Goal: Check status: Check status

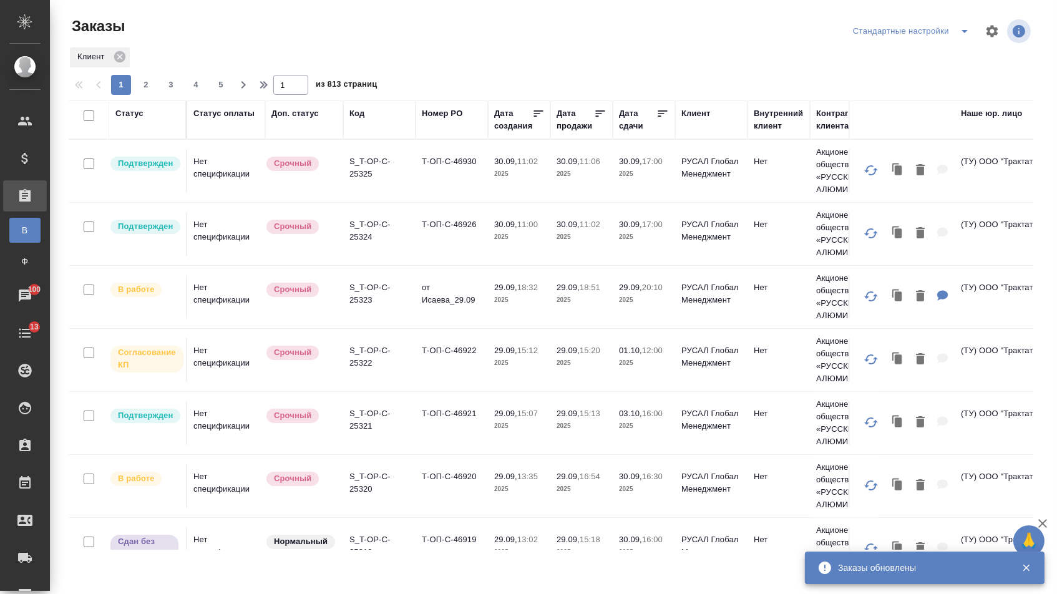
click at [228, 110] on div "Статус оплаты" at bounding box center [223, 113] width 61 height 12
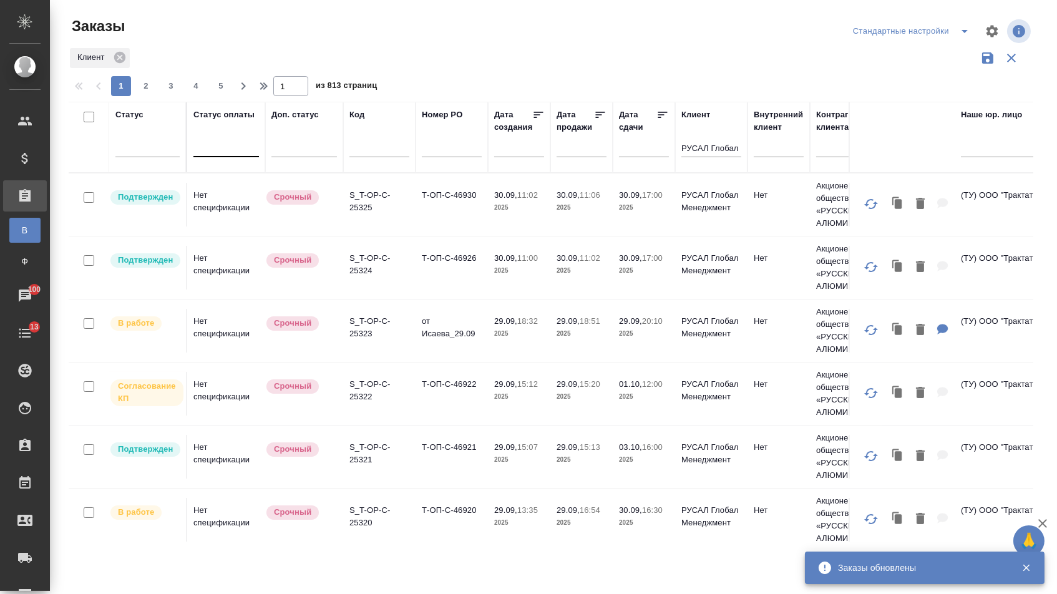
click at [224, 154] on div at bounding box center [226, 144] width 66 height 18
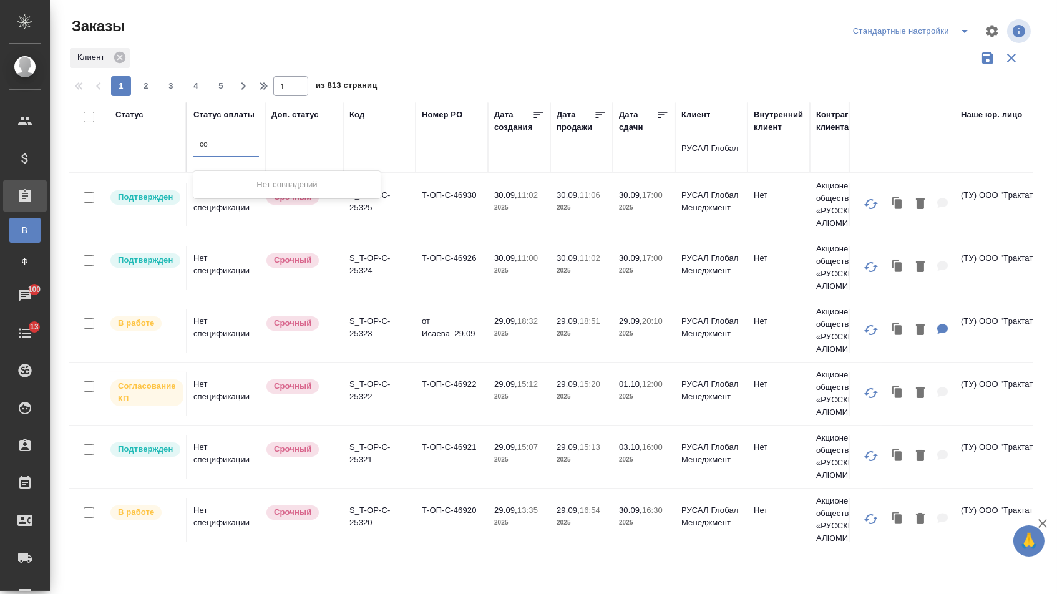
type input "с"
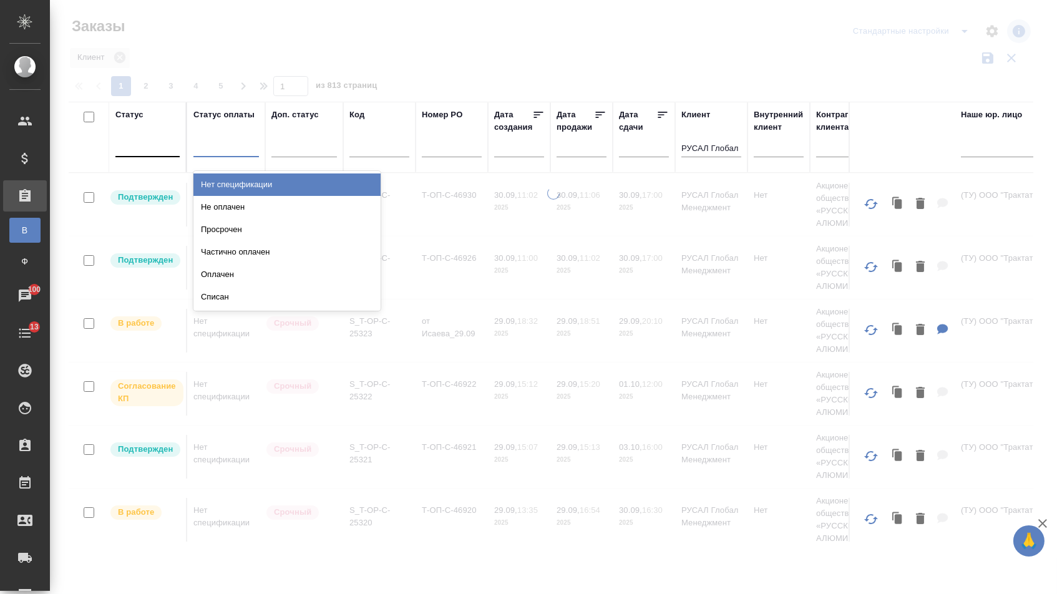
click at [135, 142] on div at bounding box center [147, 144] width 64 height 18
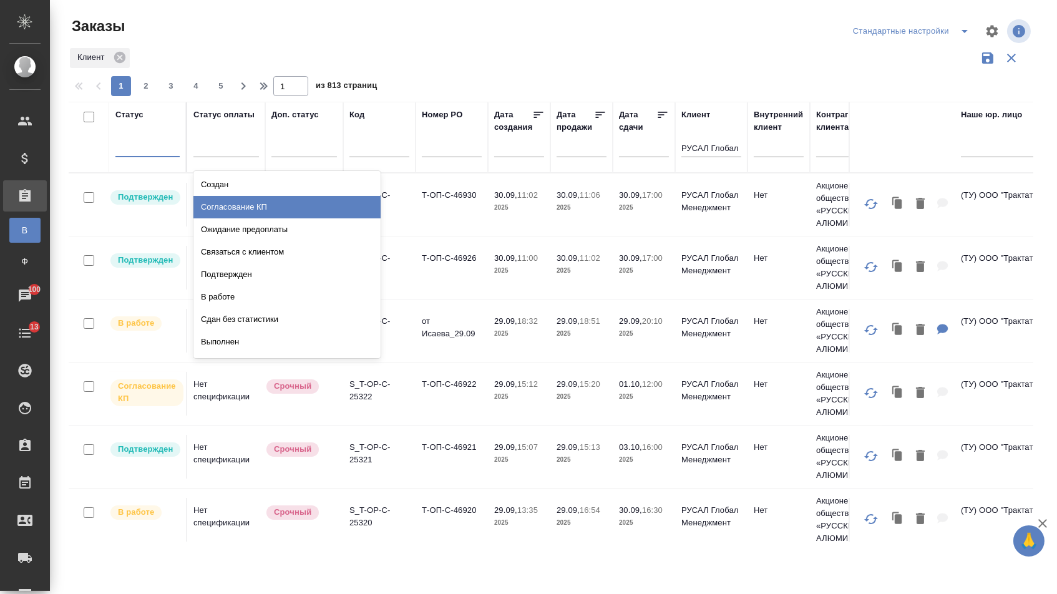
click at [236, 214] on div "Согласование КП" at bounding box center [286, 207] width 187 height 22
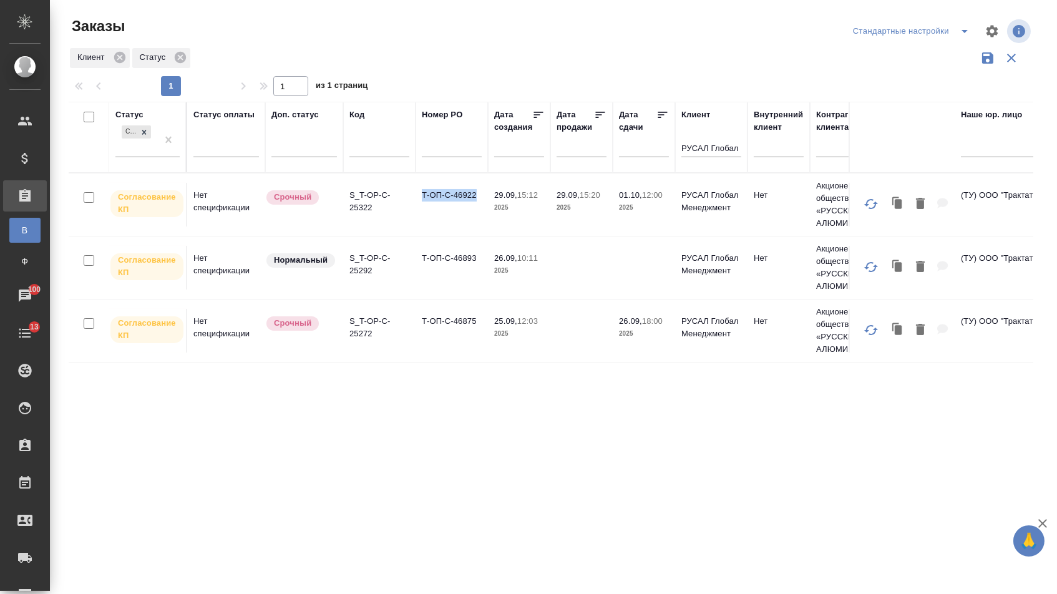
drag, startPoint x: 421, startPoint y: 202, endPoint x: 481, endPoint y: 199, distance: 60.0
click at [484, 202] on td "Т-ОП-С-46922" at bounding box center [452, 205] width 72 height 44
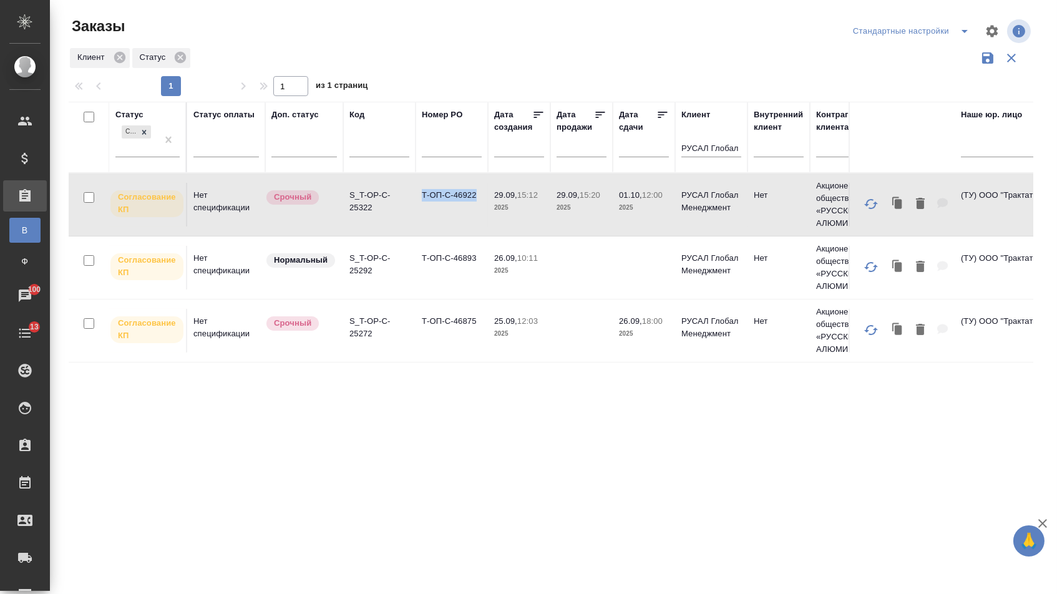
copy td "Т-ОП-С-46922"
click at [435, 290] on td "Т-ОП-С-46893" at bounding box center [452, 268] width 72 height 44
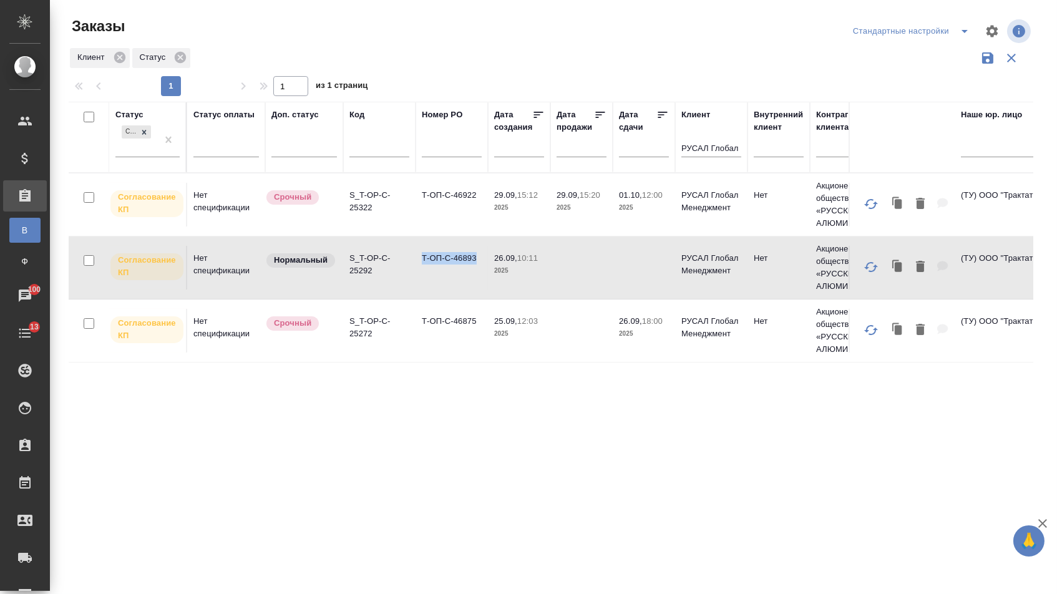
drag, startPoint x: 419, startPoint y: 262, endPoint x: 477, endPoint y: 263, distance: 57.4
click at [479, 263] on td "Т-ОП-С-46893" at bounding box center [452, 268] width 72 height 44
copy td "Т-ОП-С-46893"
drag, startPoint x: 424, startPoint y: 326, endPoint x: 486, endPoint y: 328, distance: 62.4
click at [486, 328] on td "Т-ОП-С-46875" at bounding box center [452, 331] width 72 height 44
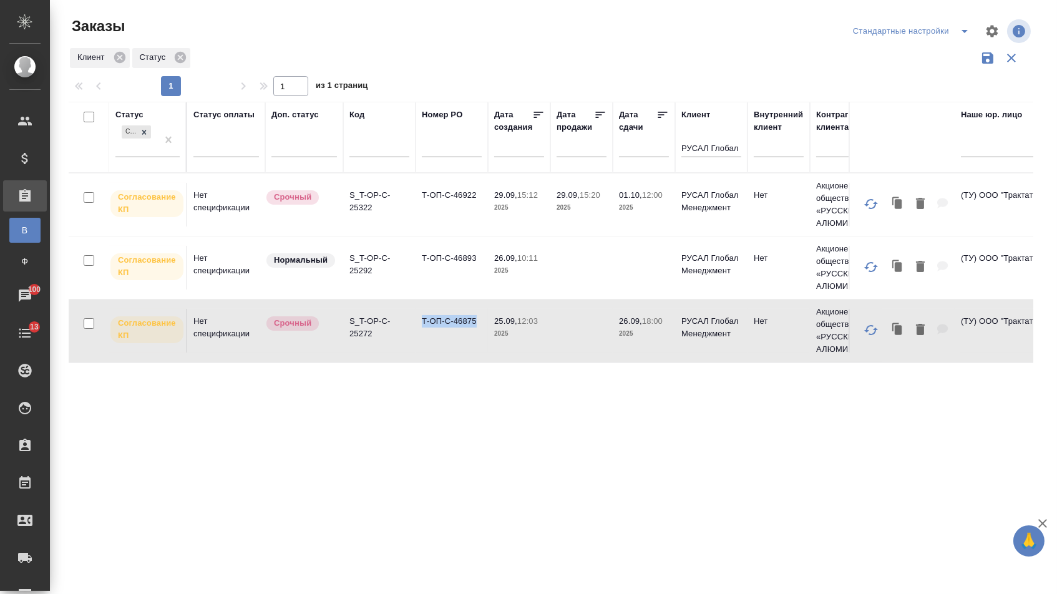
copy td "Т-ОП-С-46875"
